Goal: Task Accomplishment & Management: Complete application form

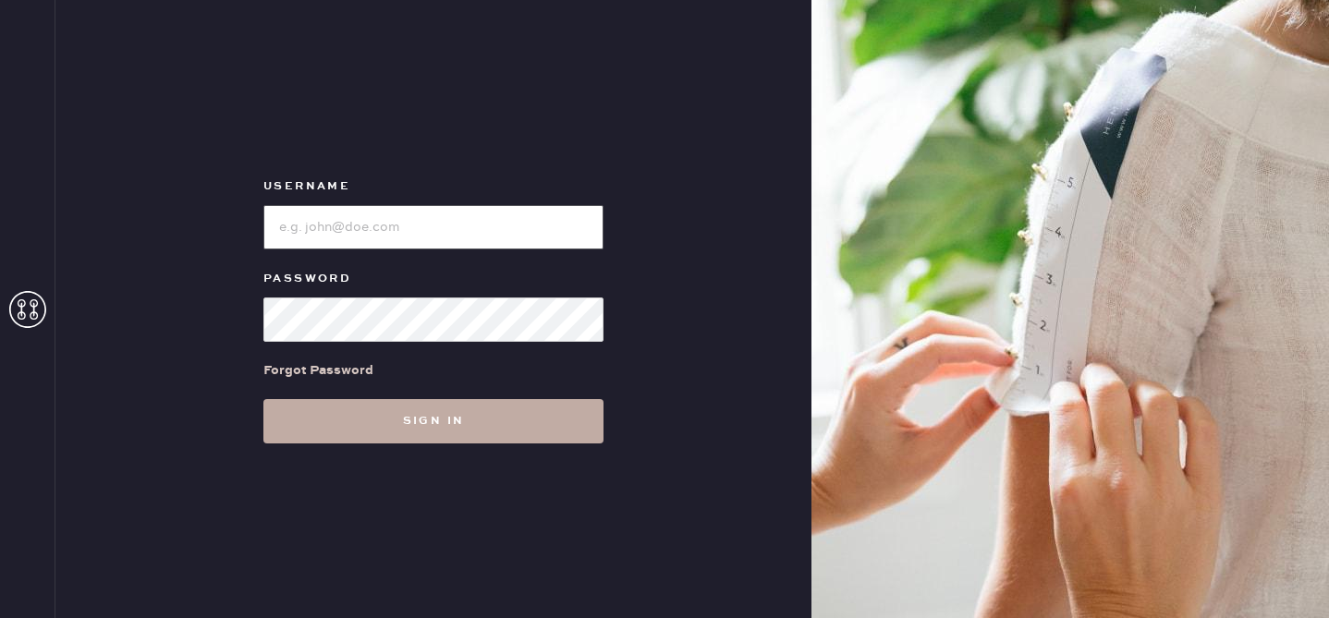
type input "reformationgoldcoastchicago"
click at [546, 426] on button "Sign in" at bounding box center [433, 421] width 340 height 44
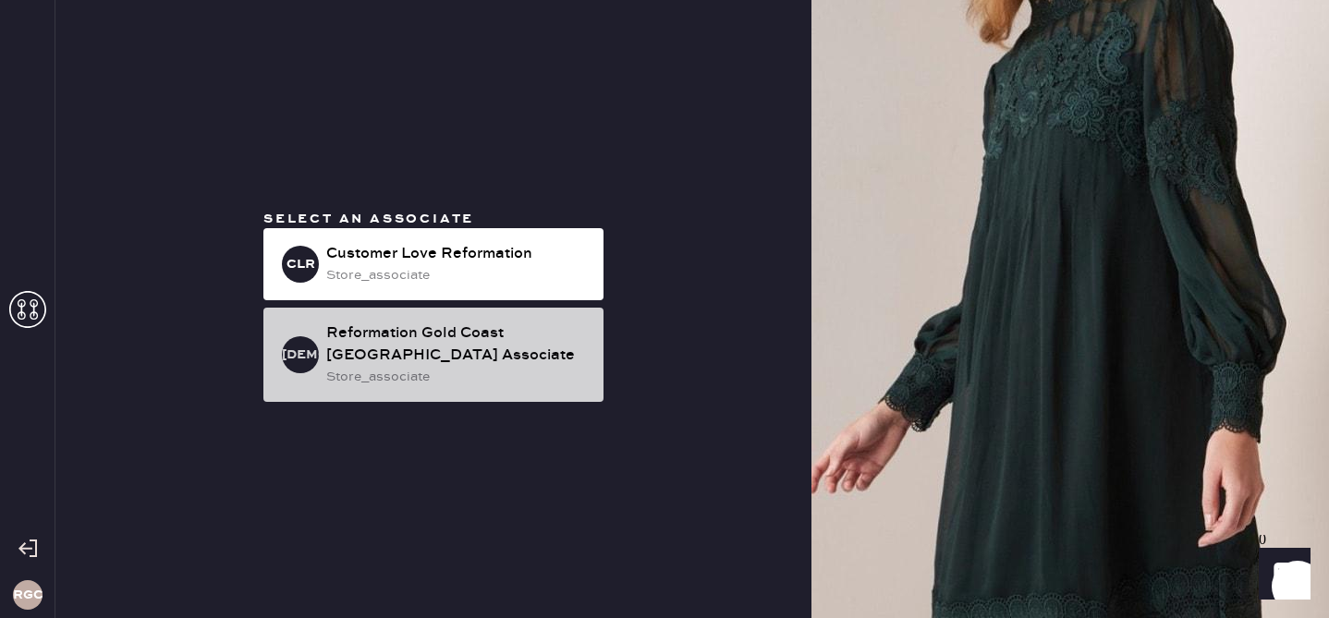
click at [483, 358] on div "Reformation Gold Coast [GEOGRAPHIC_DATA] Associate" at bounding box center [457, 344] width 262 height 44
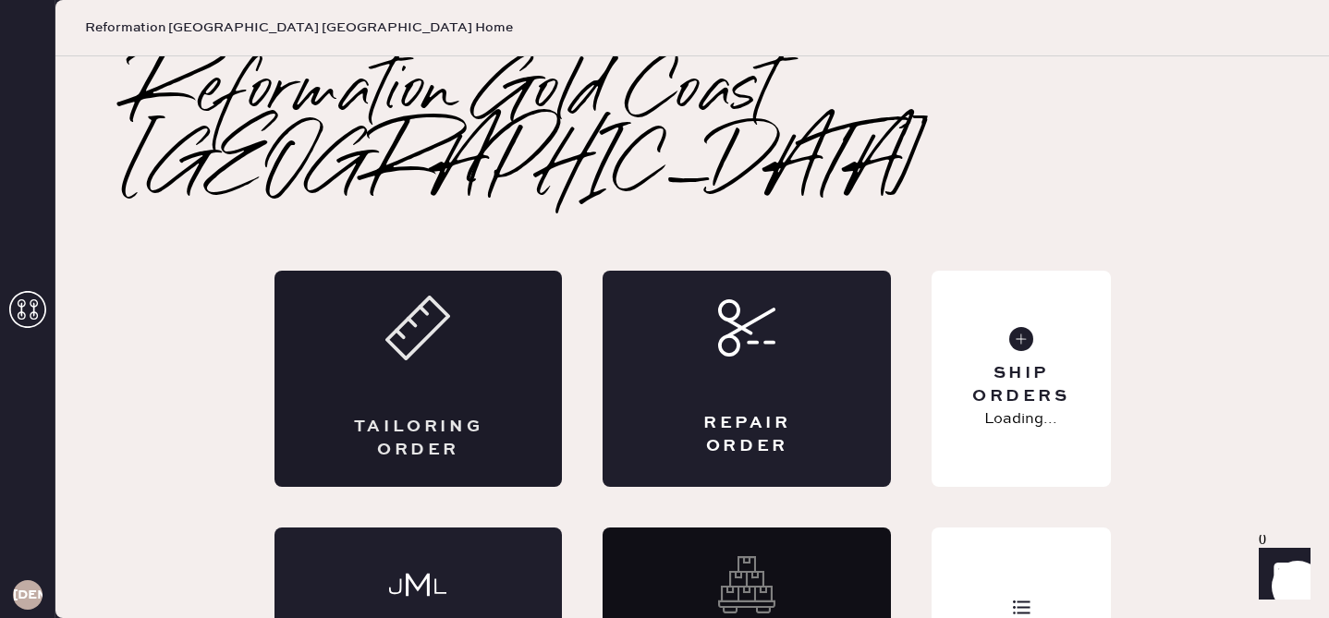
click at [436, 416] on div "Tailoring Order" at bounding box center [418, 439] width 140 height 46
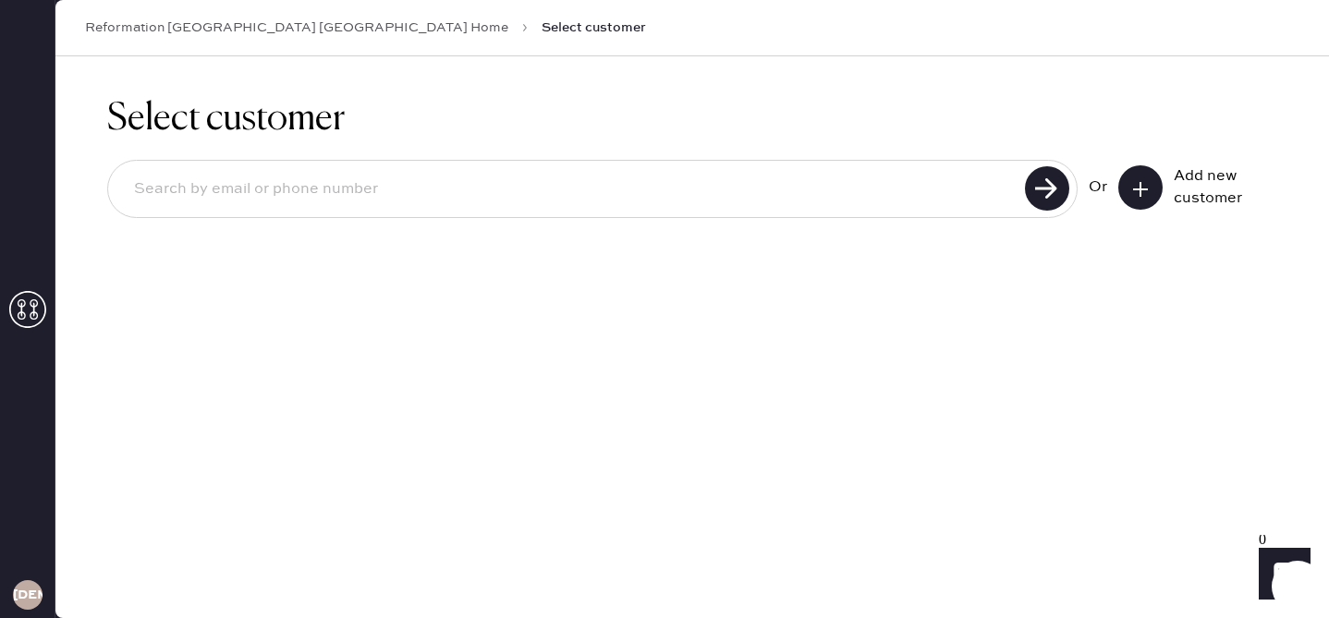
click at [1124, 176] on button at bounding box center [1140, 187] width 44 height 44
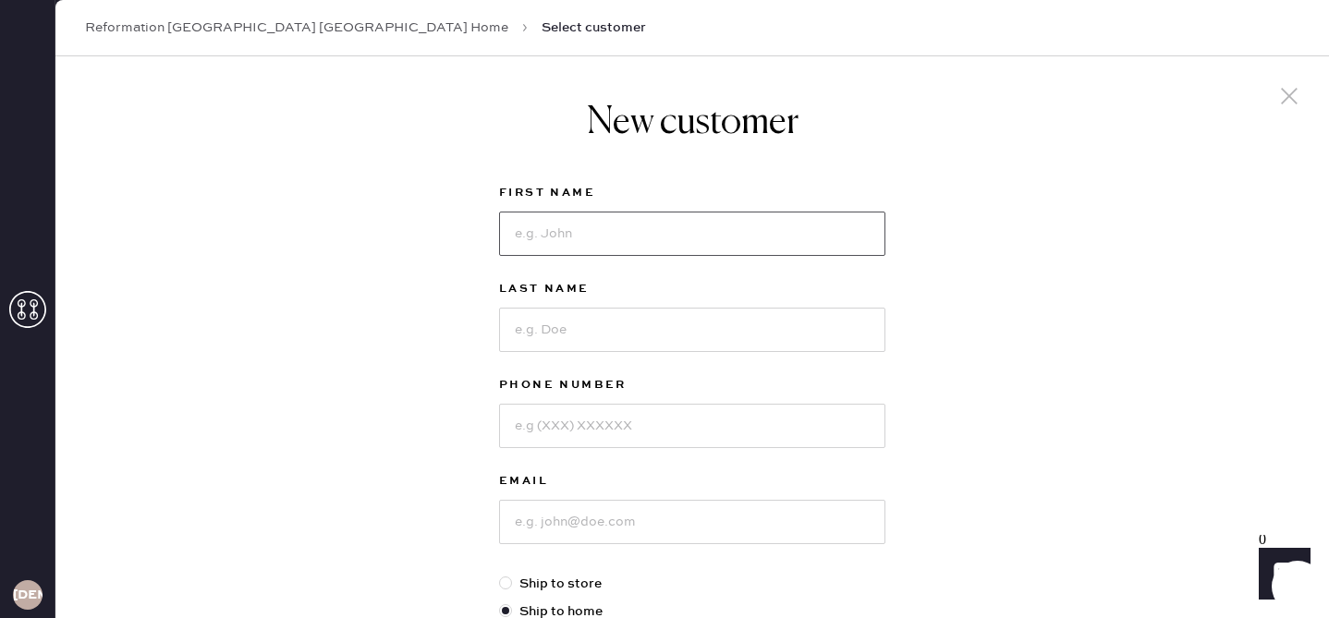
click at [659, 231] on input at bounding box center [692, 234] width 386 height 44
type input "[PERSON_NAME]"
click at [662, 334] on input at bounding box center [692, 330] width 386 height 44
type input "Whittier"
click at [661, 431] on input at bounding box center [692, 426] width 386 height 44
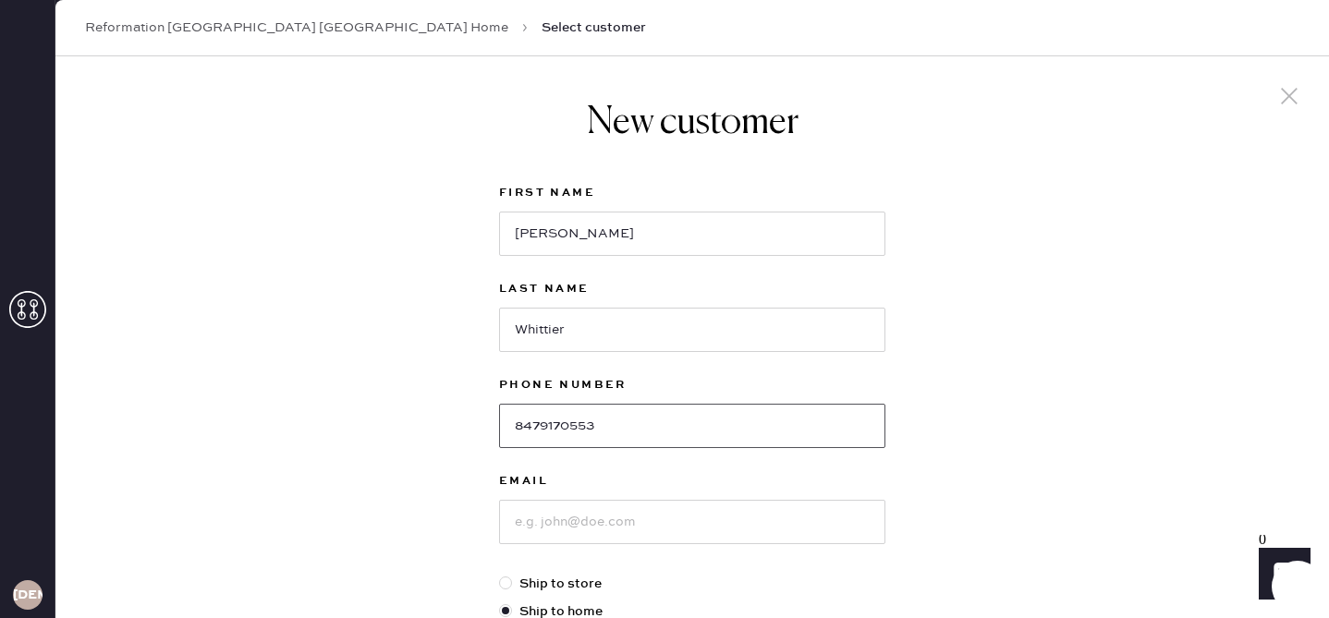
type input "8479170553"
click at [650, 520] on input at bounding box center [692, 522] width 386 height 44
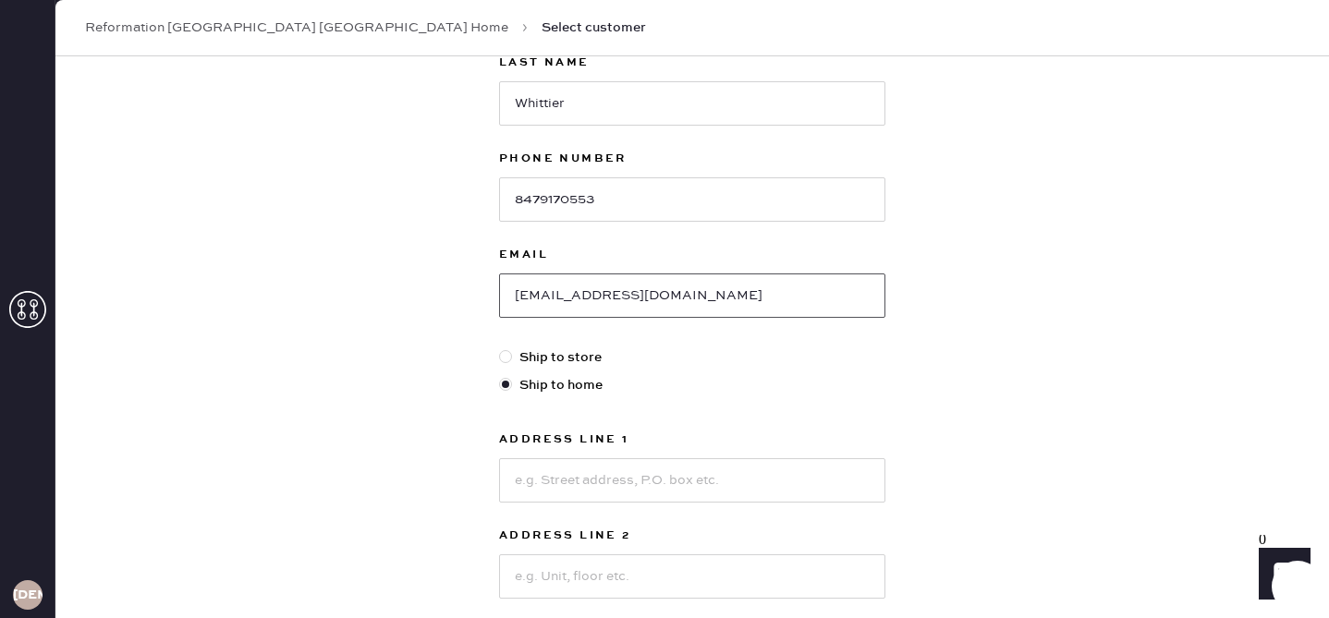
scroll to position [236, 0]
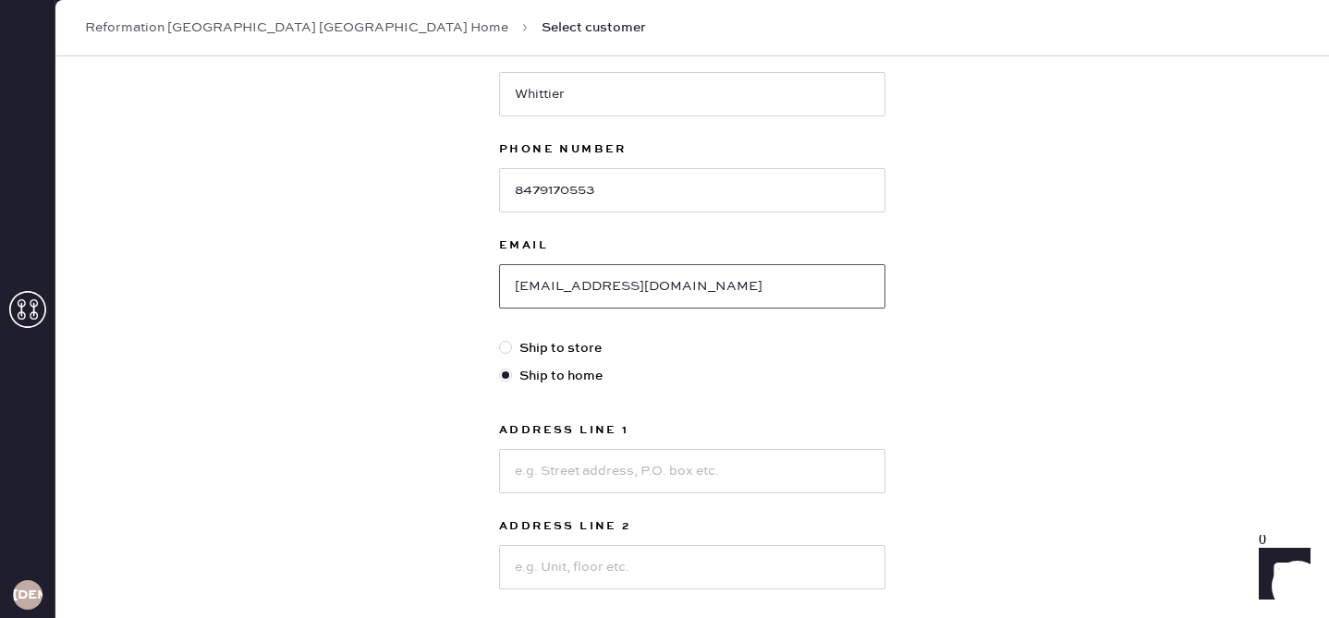
type input "[EMAIL_ADDRESS][DOMAIN_NAME]"
click at [737, 480] on input at bounding box center [692, 471] width 386 height 44
type input "[STREET_ADDRESS][PERSON_NAME]"
click at [748, 563] on input at bounding box center [692, 567] width 386 height 44
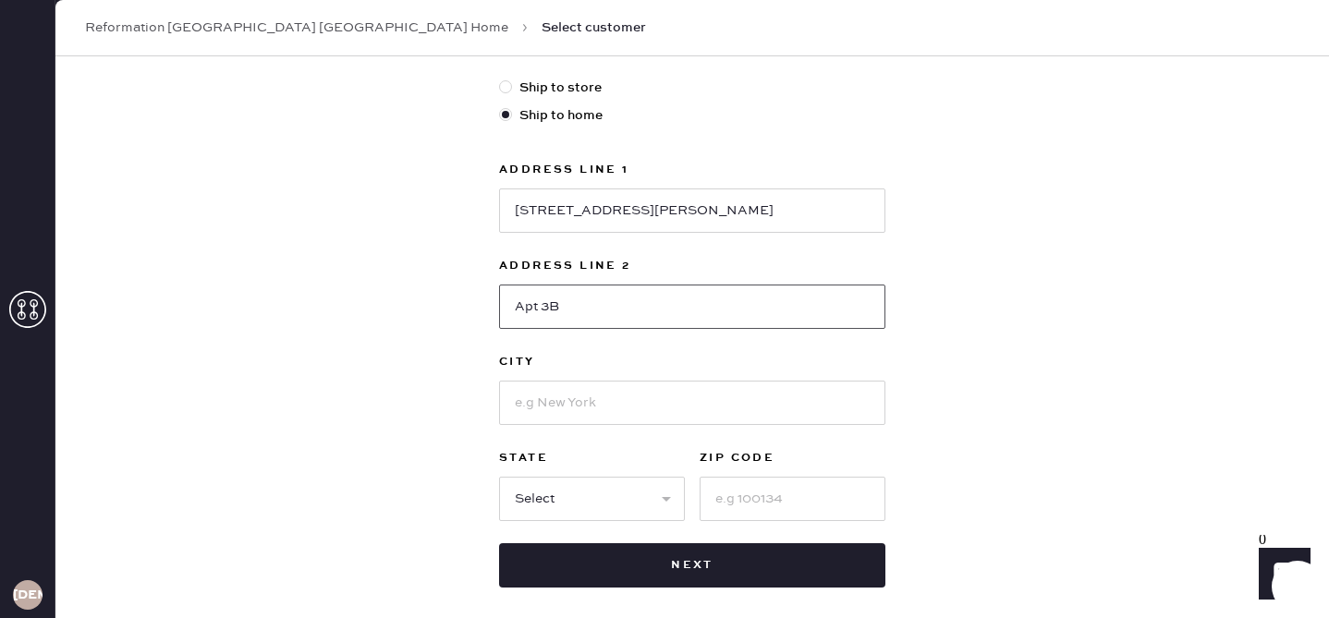
scroll to position [502, 0]
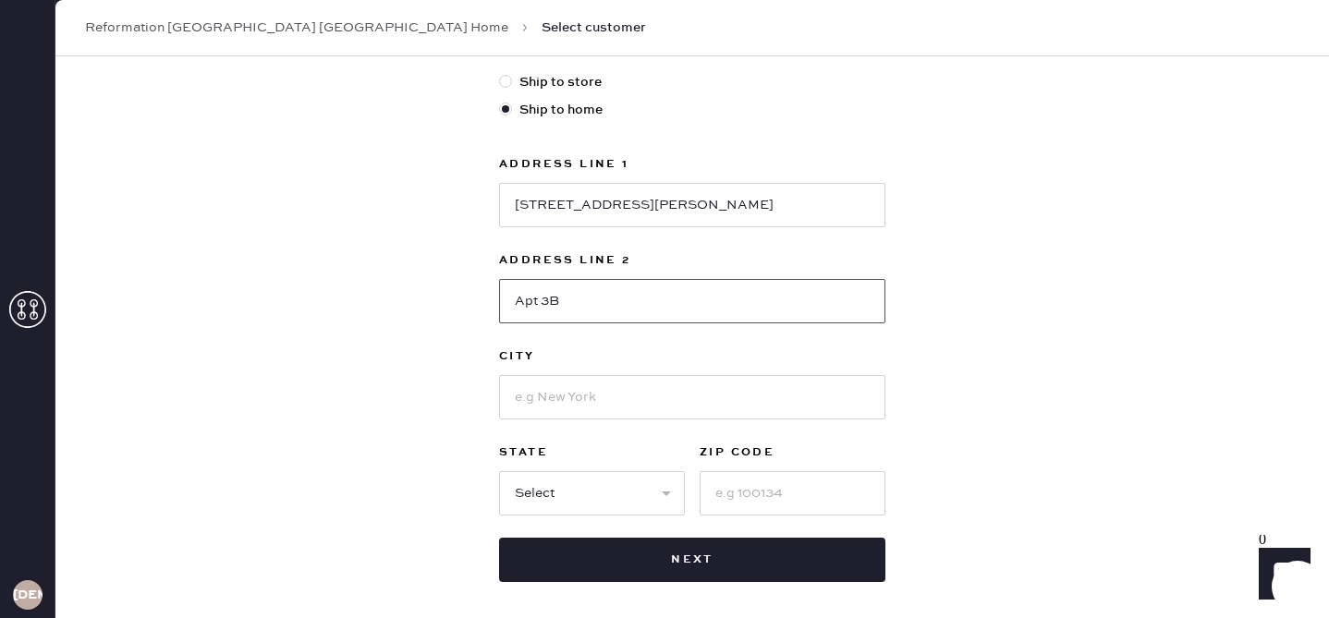
type input "Apt 3B"
click at [677, 409] on input at bounding box center [692, 397] width 386 height 44
type input "[GEOGRAPHIC_DATA]"
select select "IL"
click at [801, 496] on input at bounding box center [792, 493] width 186 height 44
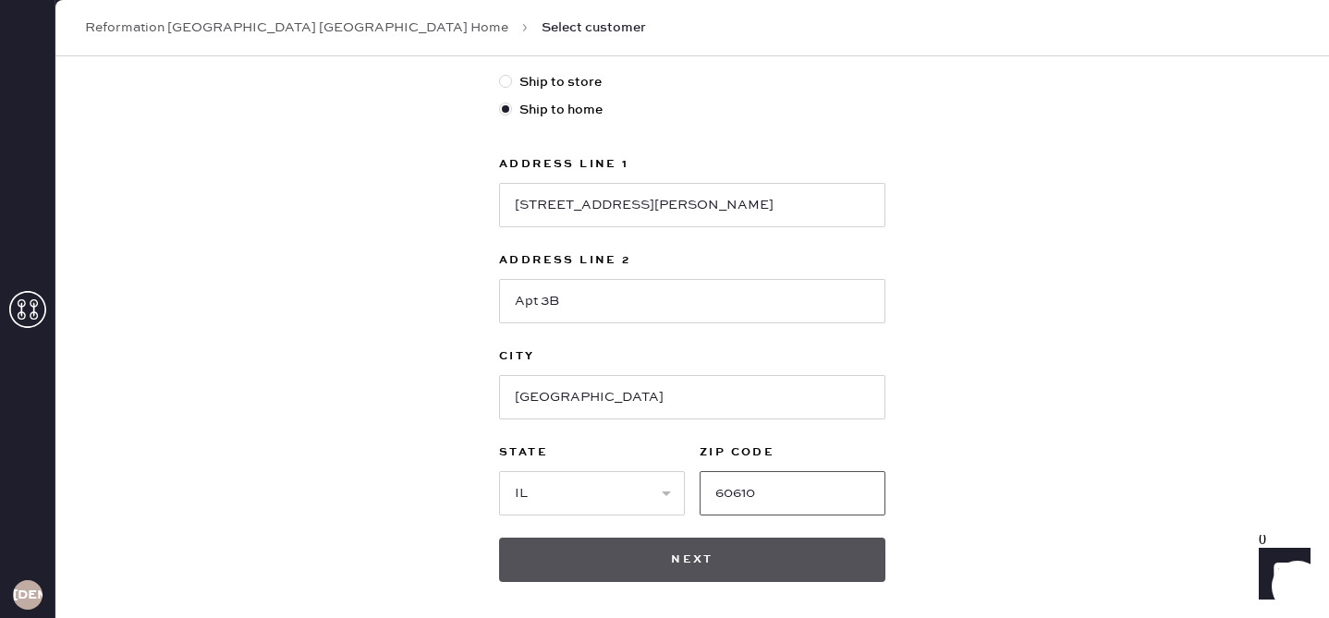
type input "60610"
click at [794, 566] on button "Next" at bounding box center [692, 560] width 386 height 44
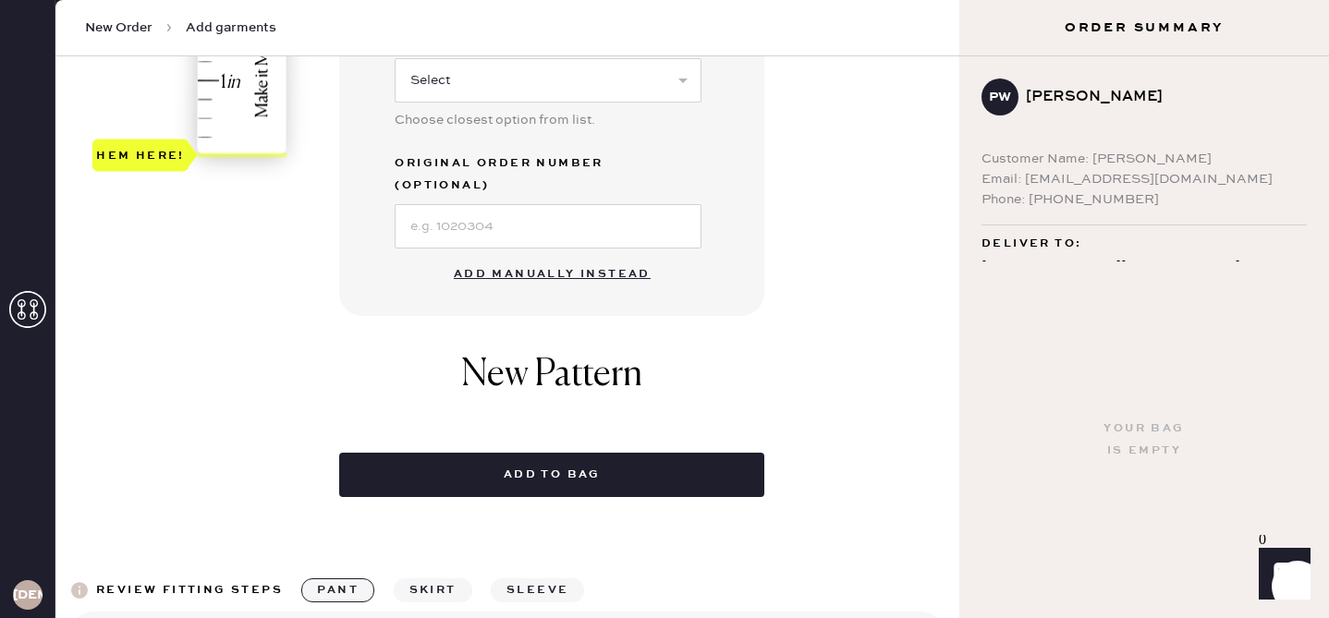
scroll to position [647, 0]
click at [577, 255] on button "Add manually instead" at bounding box center [552, 273] width 219 height 37
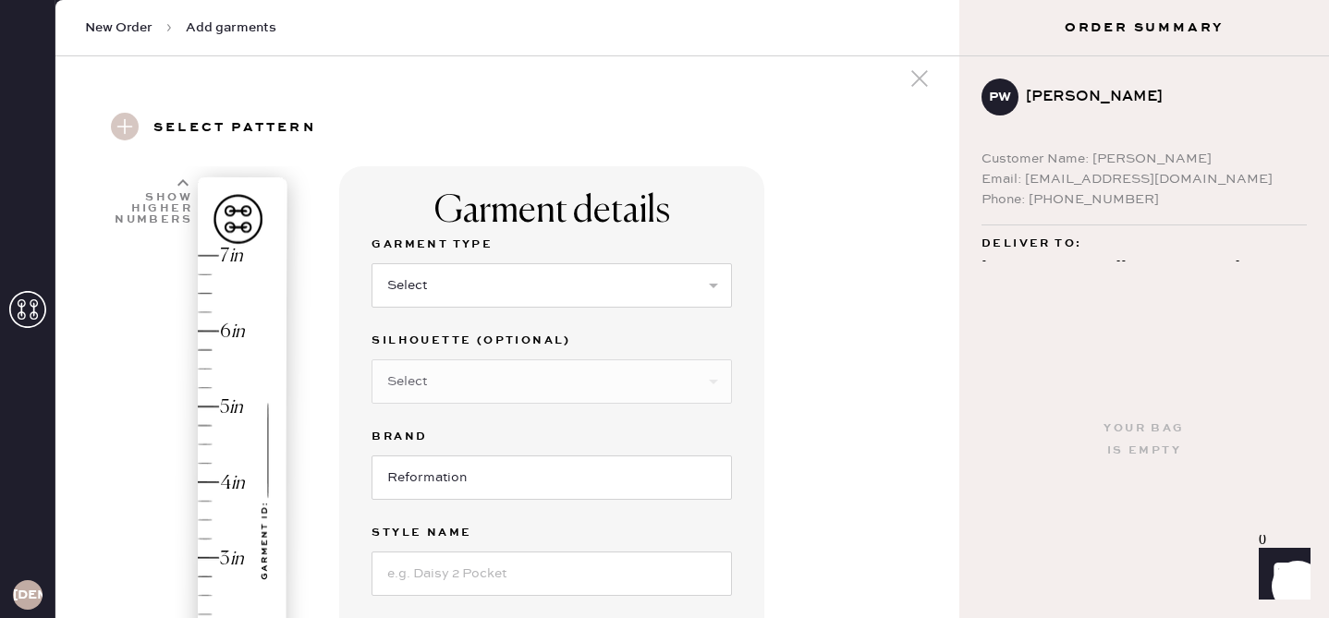
scroll to position [0, 0]
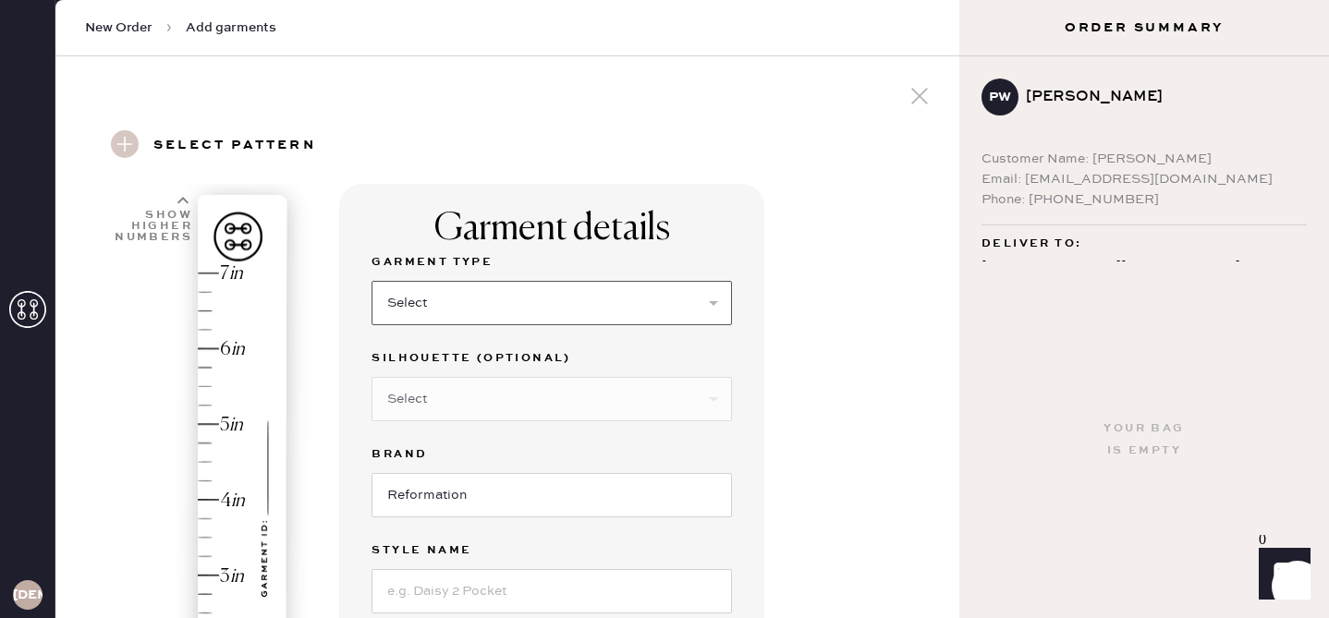
click at [422, 300] on select "Select Basic Skirt Jeans Leggings Pants Shorts Basic Sleeved Dress Basic Sleeve…" at bounding box center [551, 303] width 360 height 44
select select "2"
click at [371, 281] on select "Select Basic Skirt Jeans Leggings Pants Shorts Basic Sleeved Dress Basic Sleeve…" at bounding box center [551, 303] width 360 height 44
click at [456, 391] on select "Select Shorts Cropped Flare Boot Cut Straight Skinny Other" at bounding box center [551, 399] width 360 height 44
select select "7"
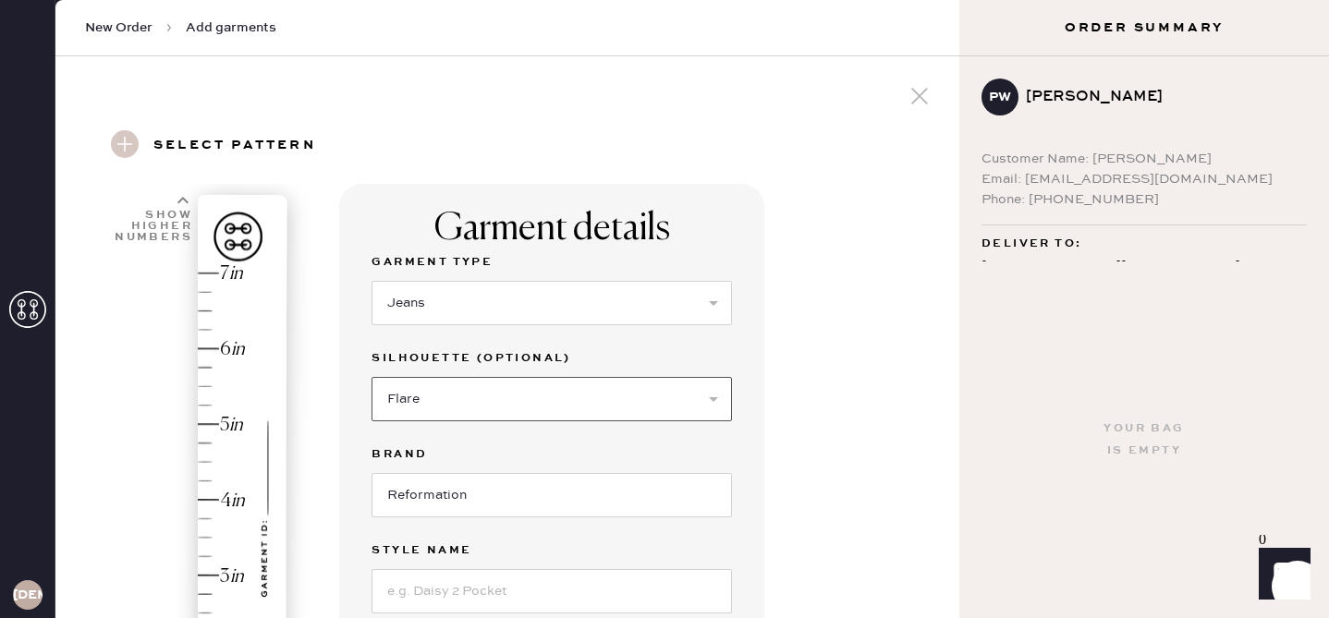
click at [371, 377] on select "Select Shorts Cropped Flare Boot Cut Straight Skinny Other" at bounding box center [551, 399] width 360 height 44
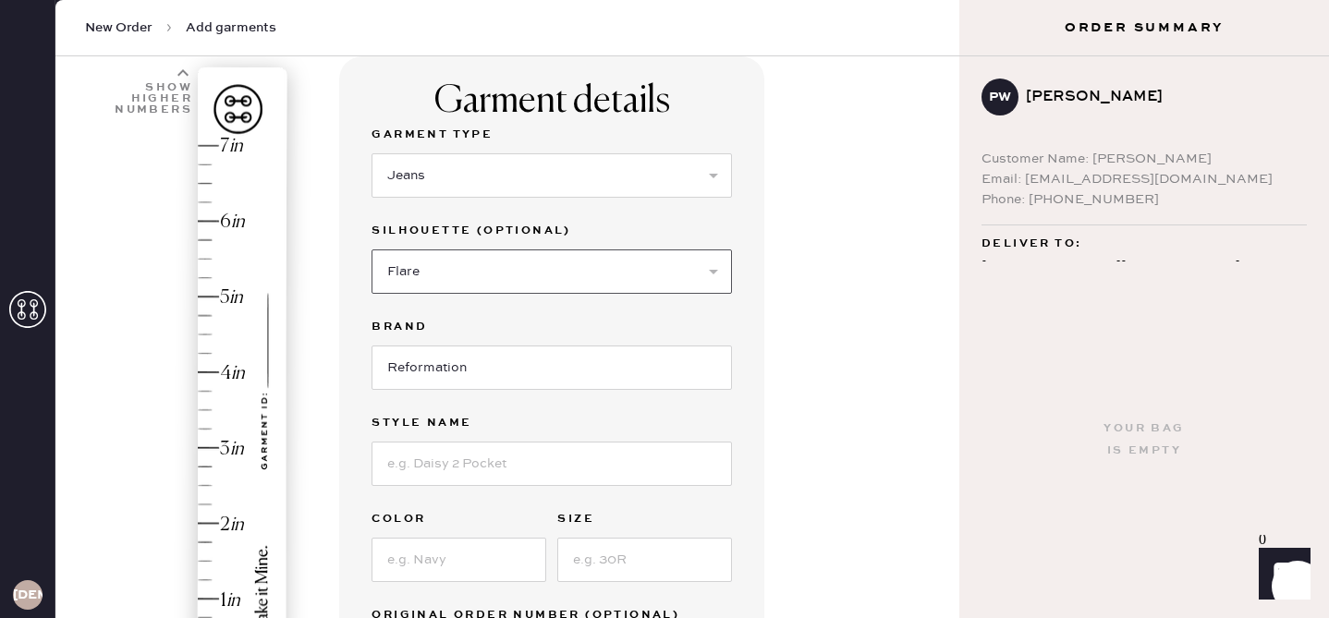
scroll to position [129, 0]
click at [488, 469] on input at bounding box center [551, 462] width 360 height 44
type input "[PERSON_NAME] Rise Jeans"
type input "[US_STATE] No Waistband"
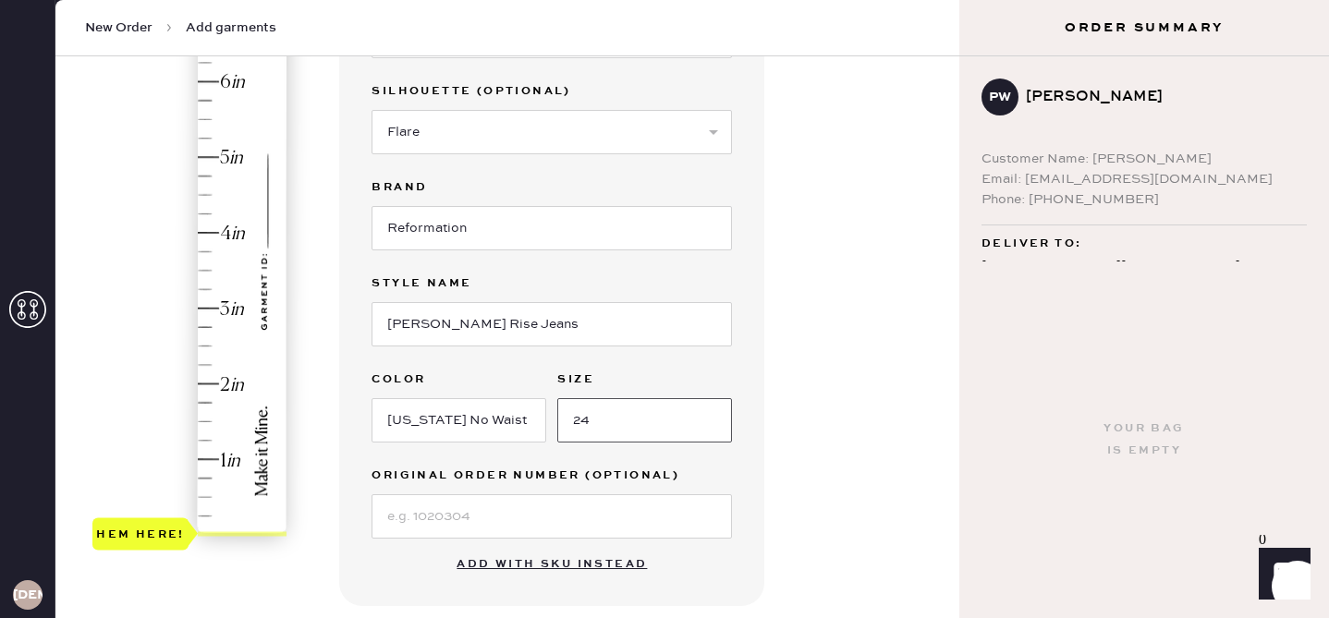
scroll to position [271, 0]
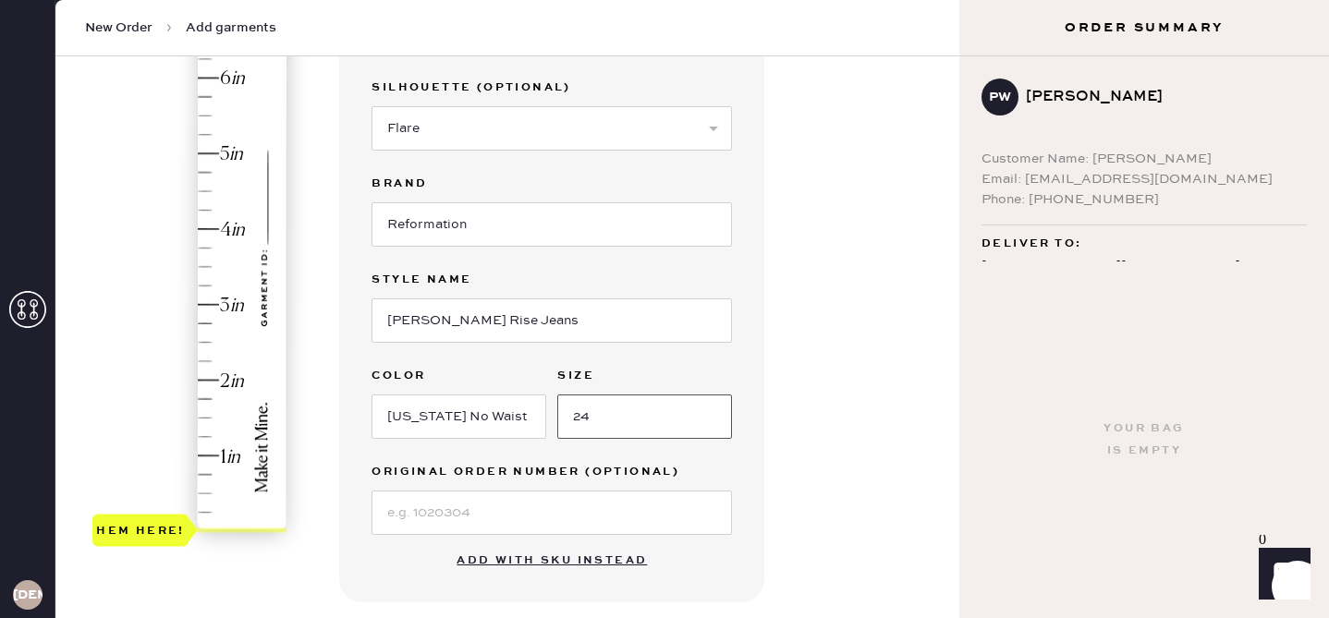
type input "24"
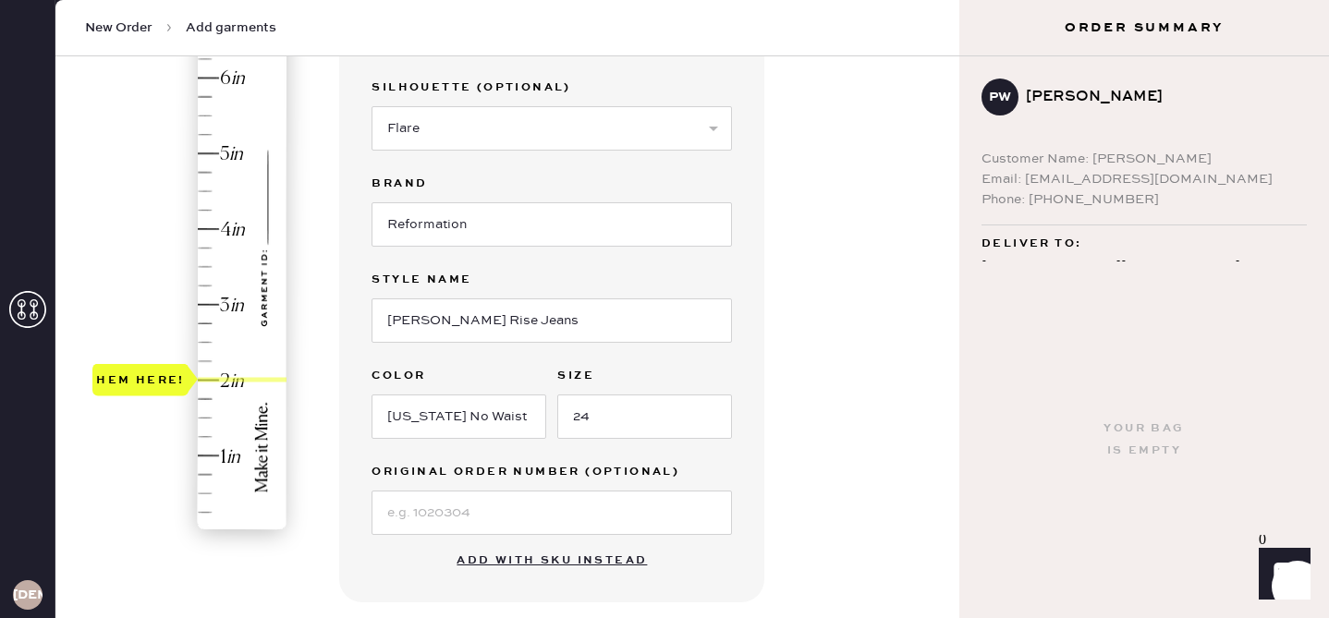
type input "1.75"
drag, startPoint x: 141, startPoint y: 531, endPoint x: 157, endPoint y: 401, distance: 131.2
click at [157, 401] on div "Hem here!" at bounding box center [140, 398] width 89 height 22
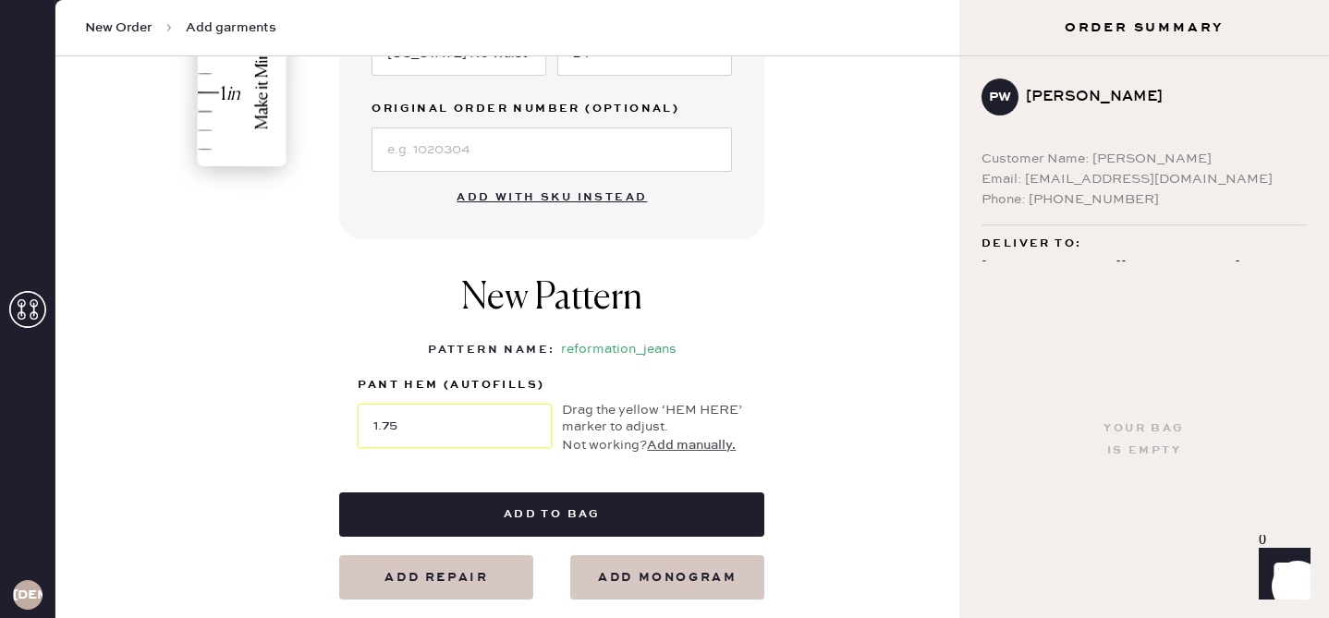
scroll to position [639, 0]
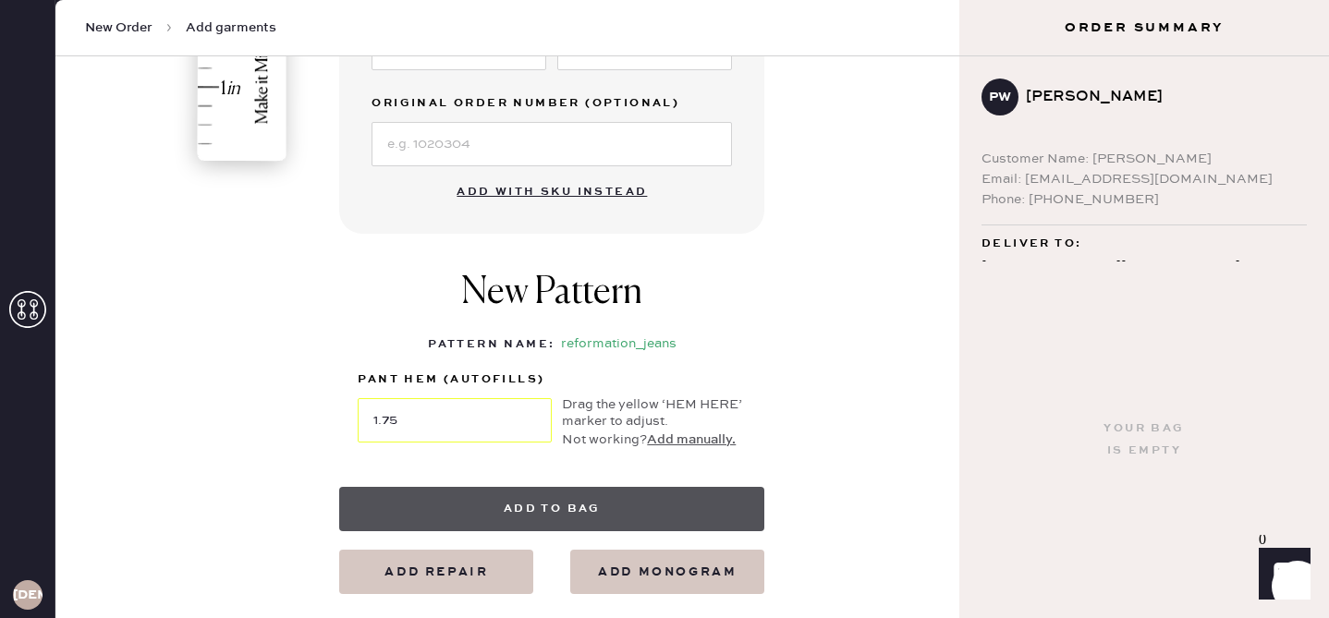
click at [613, 499] on button "Add to bag" at bounding box center [551, 509] width 425 height 44
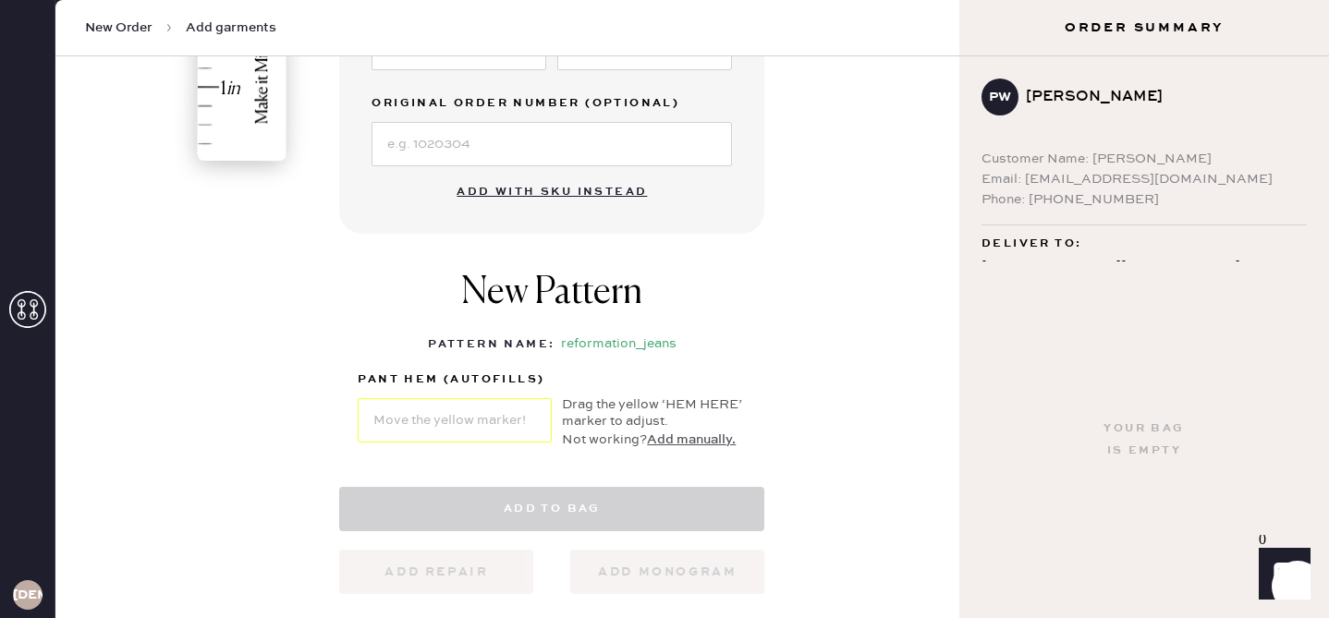
select select "2"
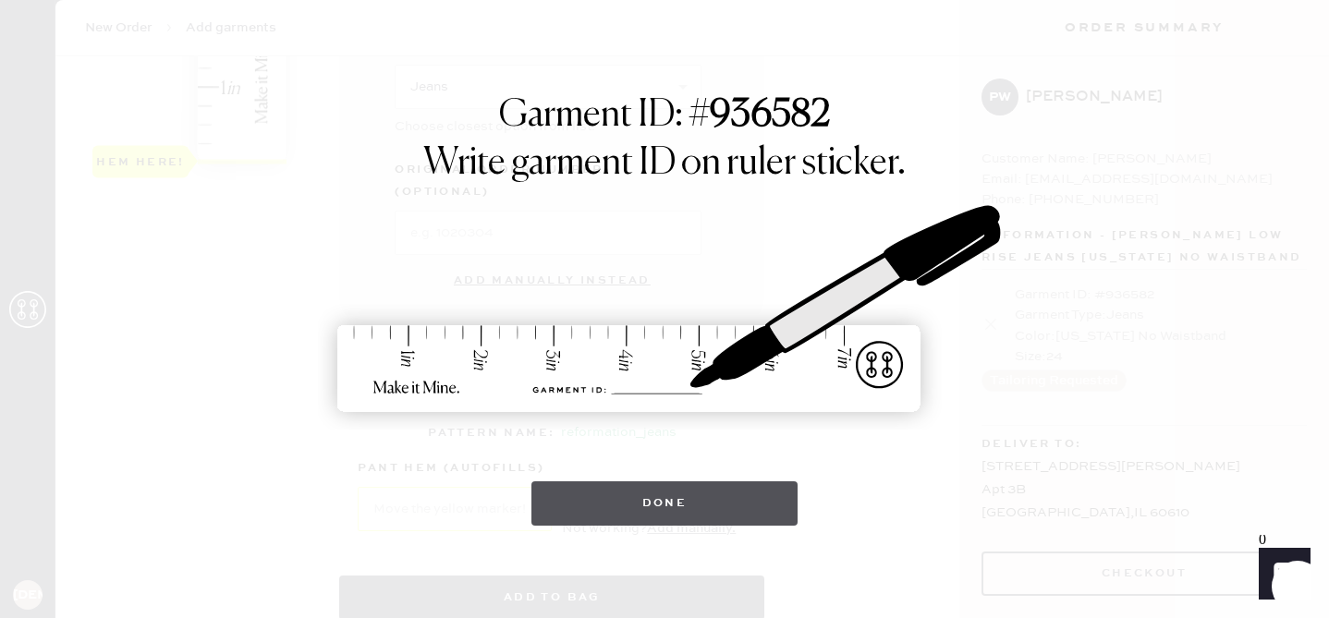
click at [615, 497] on button "Done" at bounding box center [664, 503] width 267 height 44
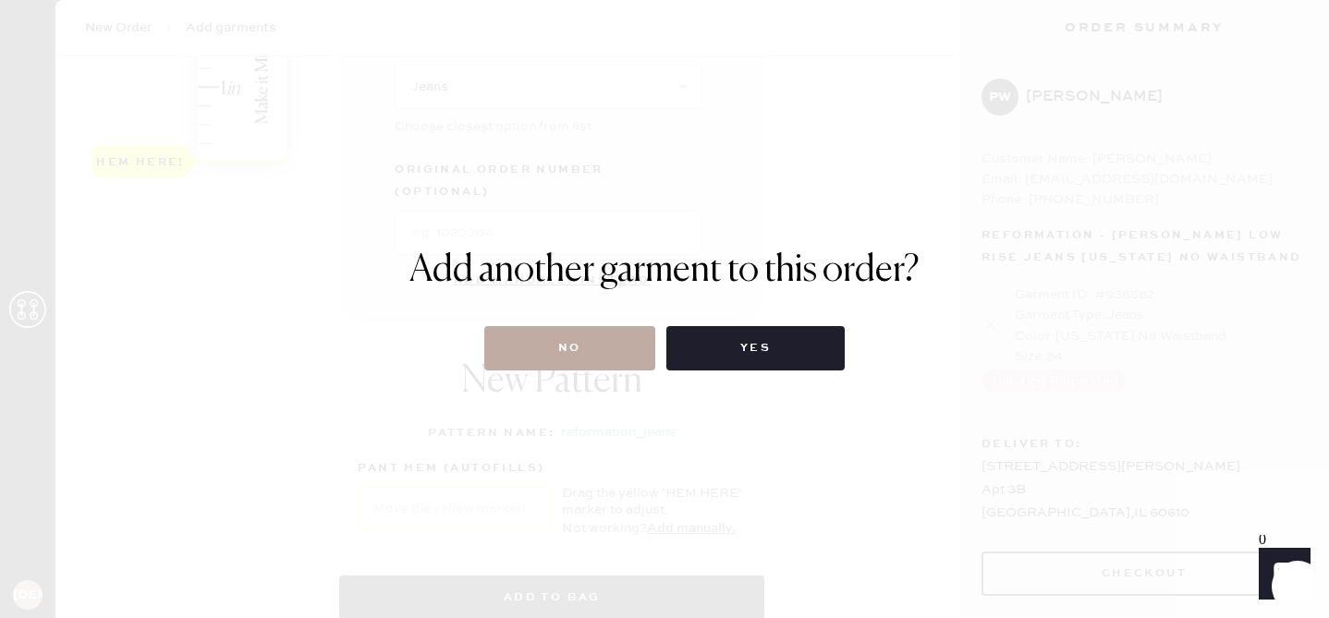
click at [583, 350] on button "No" at bounding box center [569, 348] width 171 height 44
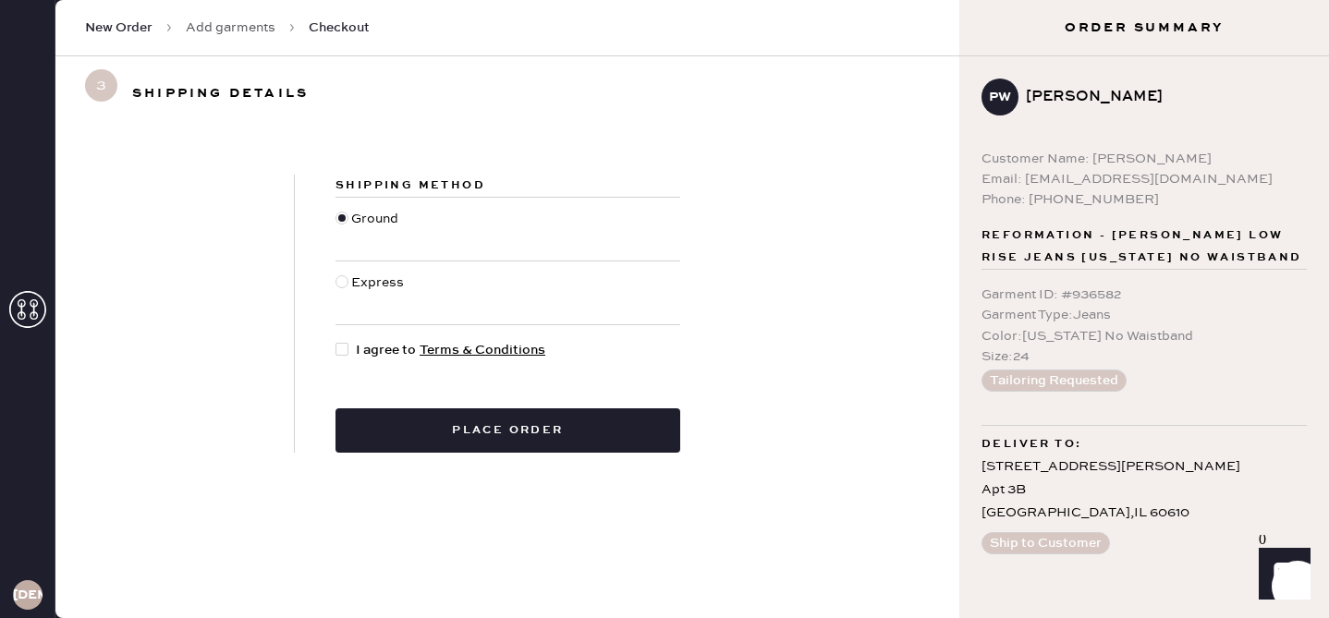
click at [346, 345] on div at bounding box center [341, 349] width 13 height 13
click at [336, 341] on input "I agree to Terms & Conditions" at bounding box center [335, 340] width 1 height 1
checkbox input "true"
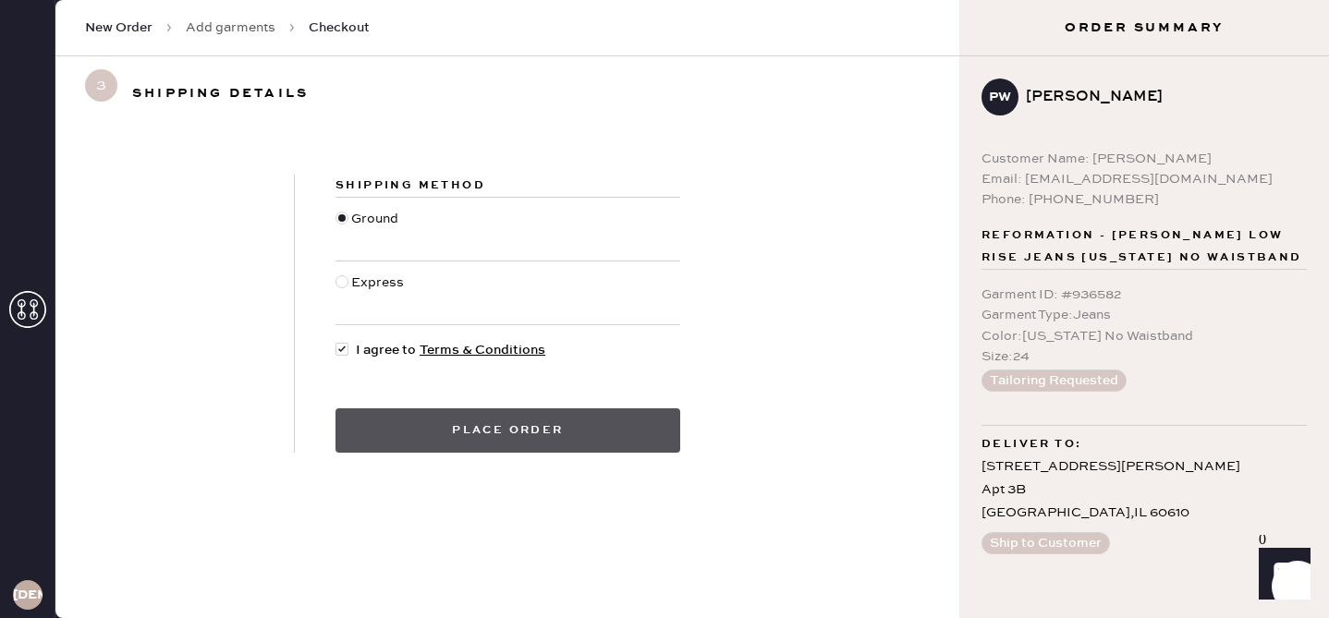
click at [418, 423] on button "Place order" at bounding box center [507, 430] width 345 height 44
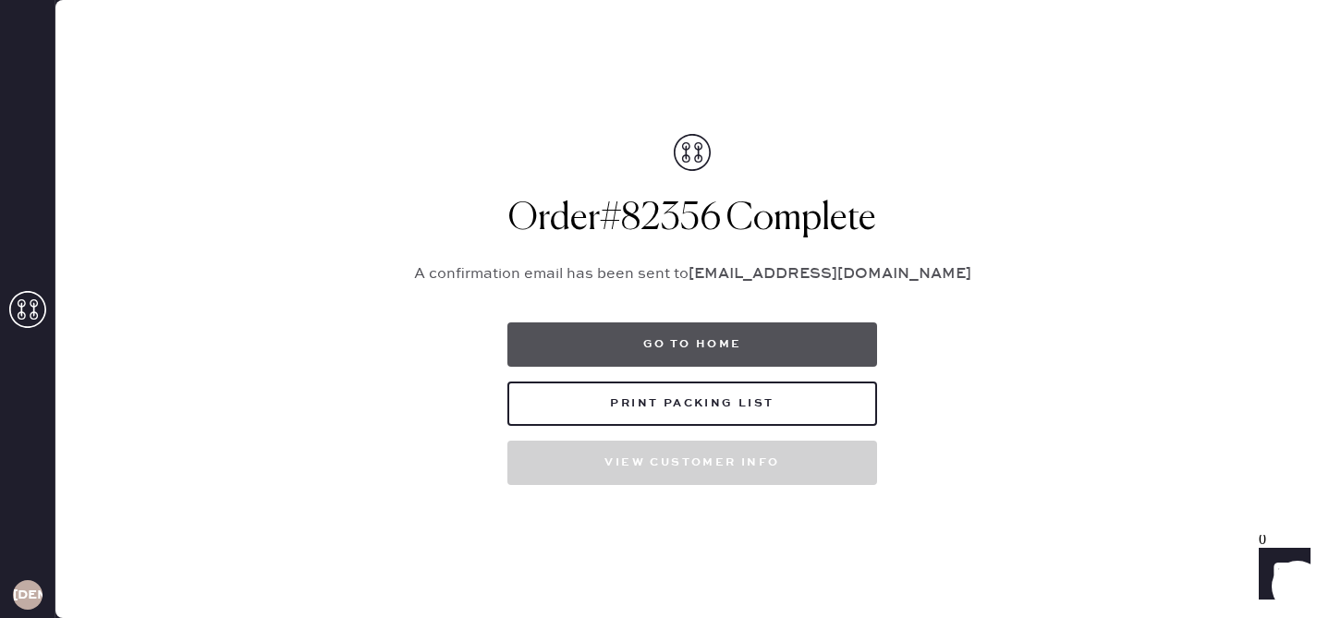
click at [671, 346] on button "Go to home" at bounding box center [692, 344] width 370 height 44
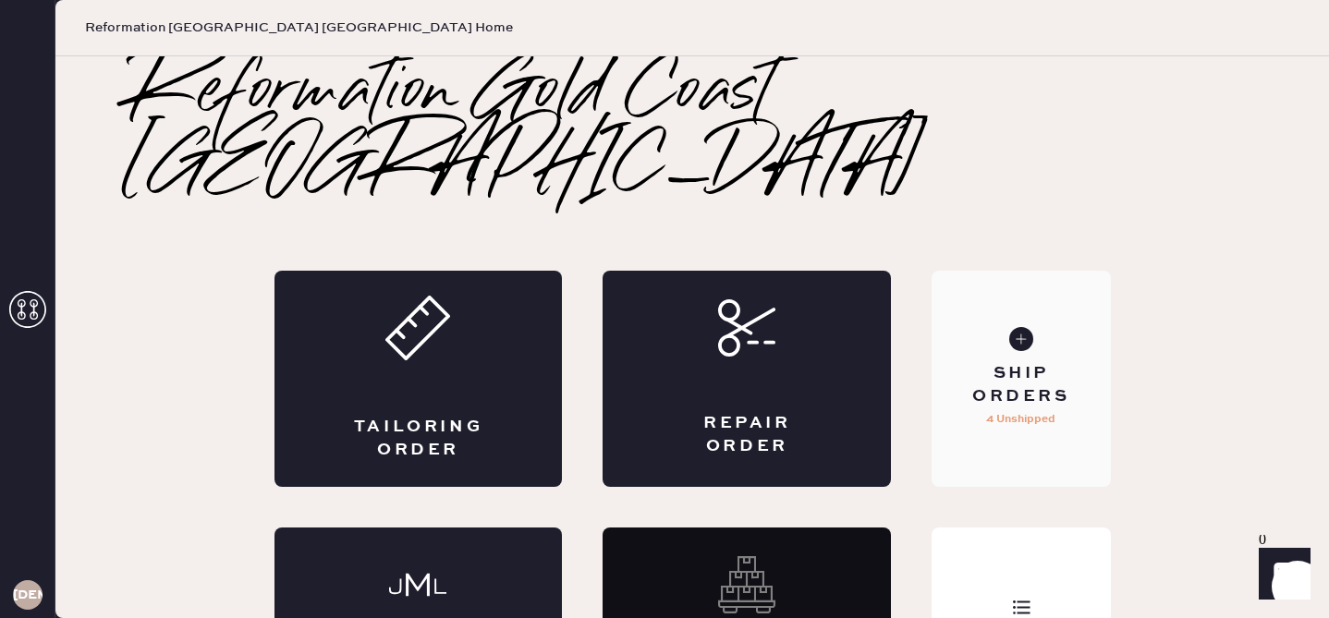
click at [1050, 358] on div "Ship Orders 4 Unshipped" at bounding box center [1020, 379] width 178 height 216
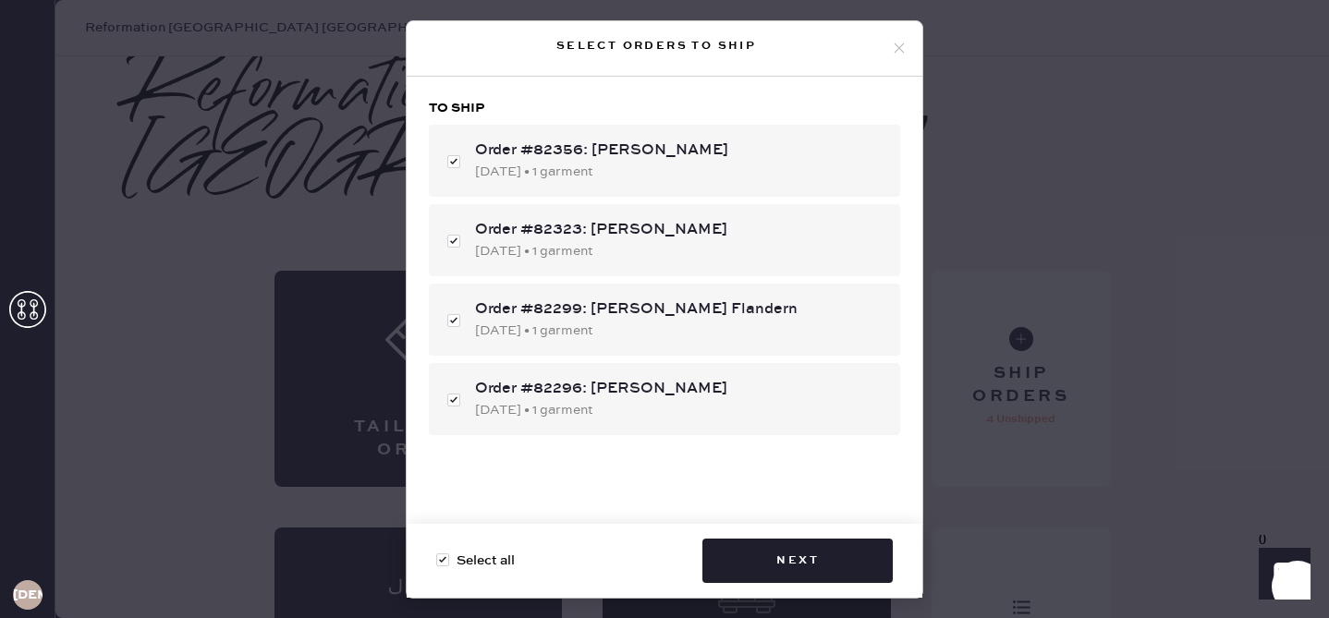
click at [775, 200] on div "Order #82356: [PERSON_NAME] [DATE] • 1 garment Order #82323: [PERSON_NAME] [DAT…" at bounding box center [664, 280] width 471 height 310
click at [710, 154] on div "Order #82356: [PERSON_NAME]" at bounding box center [680, 151] width 410 height 22
checkbox input "false"
click at [710, 153] on div "Order #82356: [PERSON_NAME]" at bounding box center [680, 151] width 410 height 22
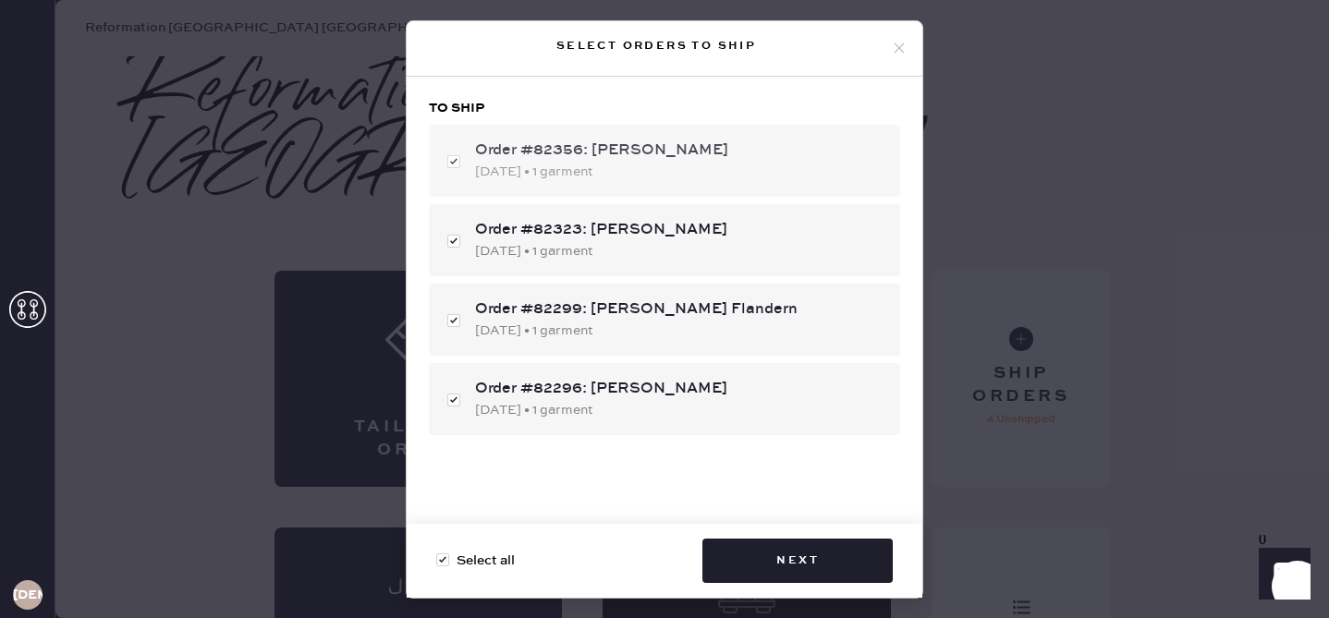
checkbox input "true"
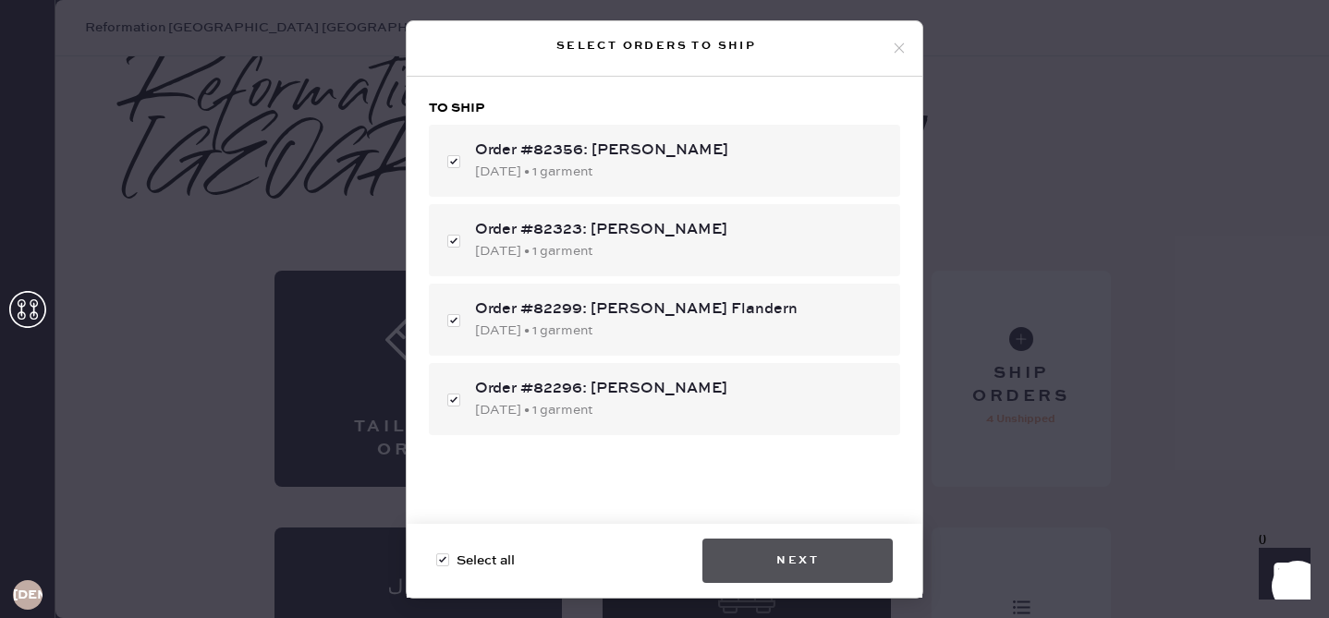
click at [832, 553] on button "Next" at bounding box center [797, 561] width 190 height 44
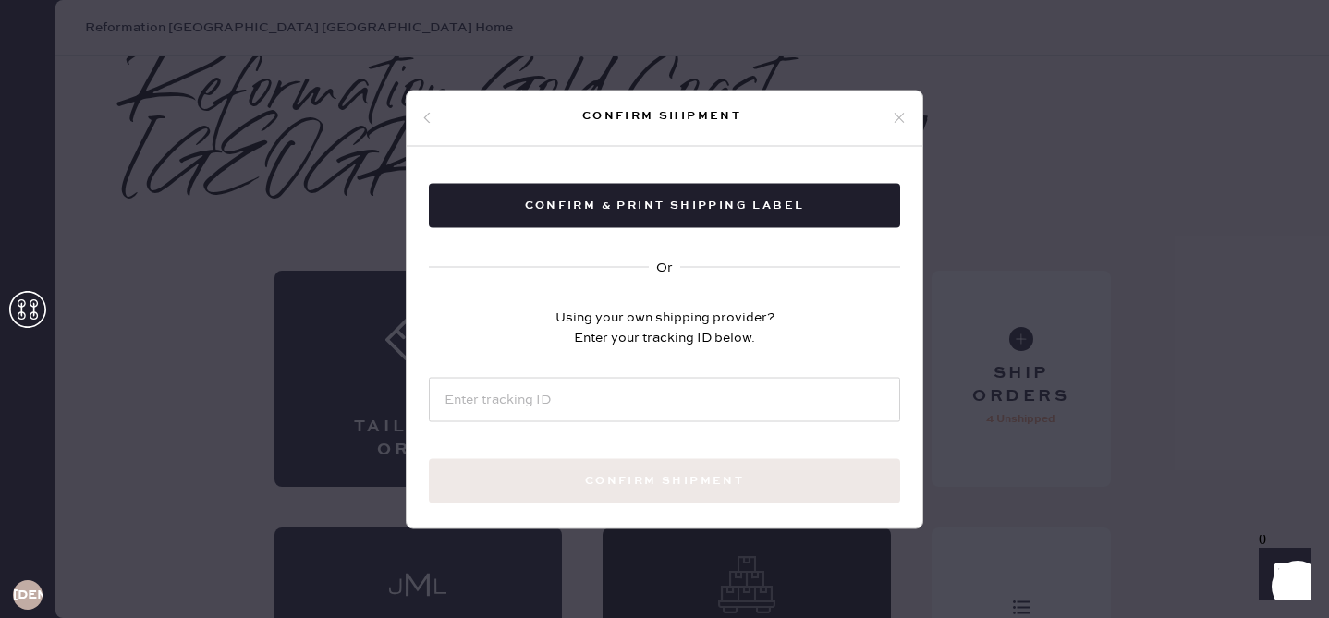
click at [895, 121] on icon at bounding box center [899, 118] width 17 height 17
